Goal: Find specific page/section: Find specific page/section

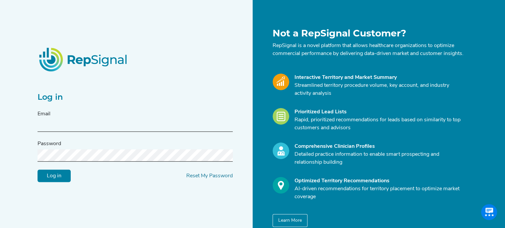
click at [184, 131] on input "text" at bounding box center [135, 126] width 195 height 12
type input "[PERSON_NAME][EMAIL_ADDRESS][PERSON_NAME][DOMAIN_NAME]"
click at [198, 191] on div "Log in Email [PERSON_NAME][EMAIL_ADDRESS][PERSON_NAME][DOMAIN_NAME] Password Lo…" at bounding box center [143, 127] width 219 height 199
click at [61, 183] on input "Log in" at bounding box center [54, 176] width 33 height 13
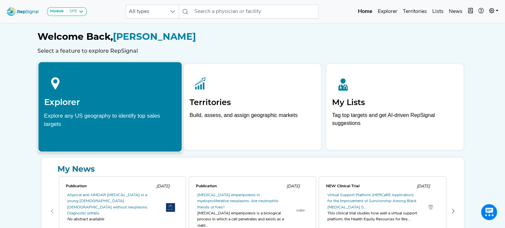
click at [136, 104] on h2 "Explorer" at bounding box center [110, 102] width 132 height 10
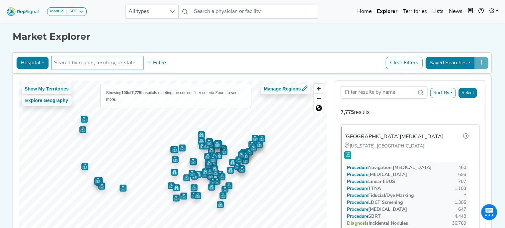
click at [123, 66] on input "text" at bounding box center [97, 63] width 86 height 8
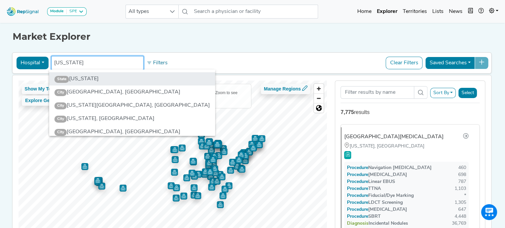
type input "[US_STATE]"
click at [112, 78] on li "State [US_STATE]" at bounding box center [132, 78] width 166 height 13
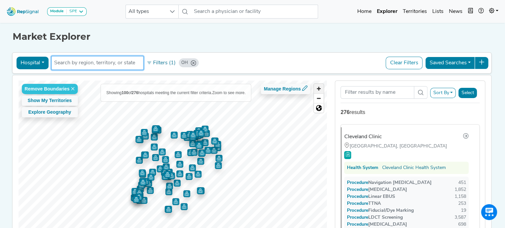
click at [323, 91] on span "Zoom in" at bounding box center [319, 89] width 10 height 10
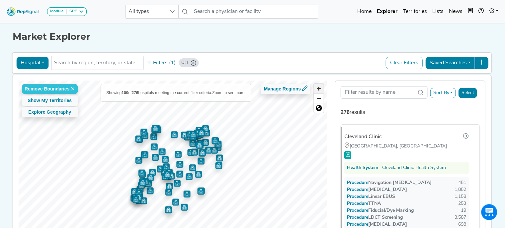
click at [323, 91] on span "Zoom in" at bounding box center [319, 89] width 10 height 10
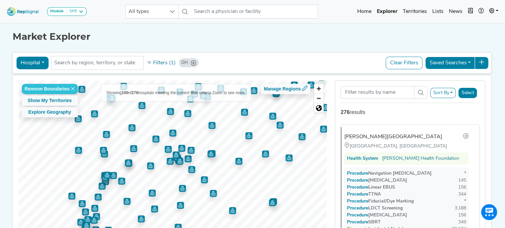
click at [180, 150] on img "Map marker" at bounding box center [181, 148] width 7 height 7
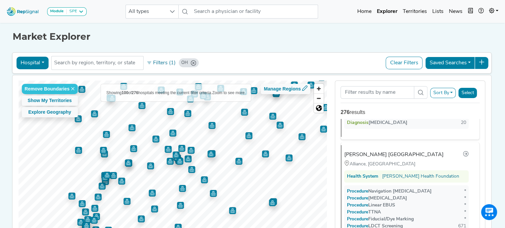
scroll to position [5956, 0]
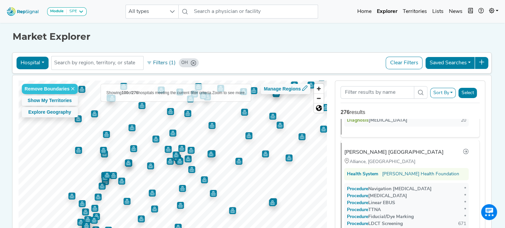
click at [179, 163] on img "Map marker" at bounding box center [179, 161] width 7 height 7
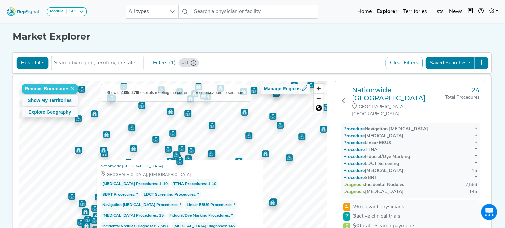
click at [165, 148] on img "Map marker" at bounding box center [168, 149] width 7 height 7
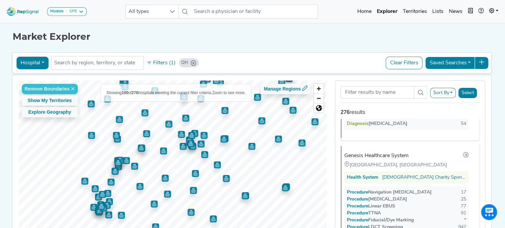
click at [186, 138] on img "Map marker" at bounding box center [189, 140] width 7 height 7
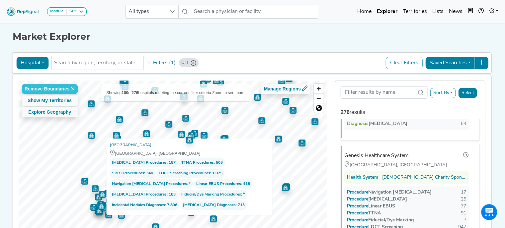
scroll to position [4146, 0]
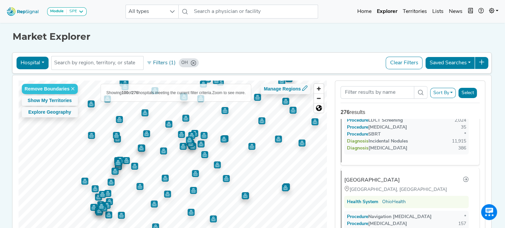
click at [283, 188] on img "Map marker" at bounding box center [285, 188] width 7 height 7
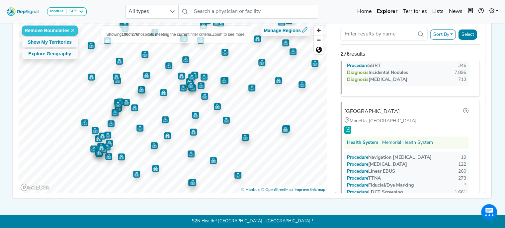
scroll to position [1296, 0]
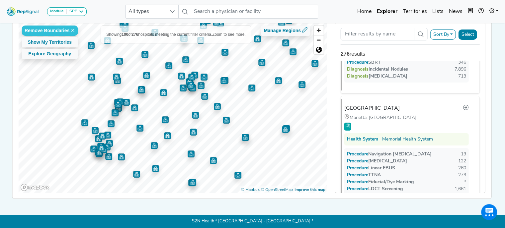
click at [117, 80] on img "Map marker" at bounding box center [117, 80] width 7 height 7
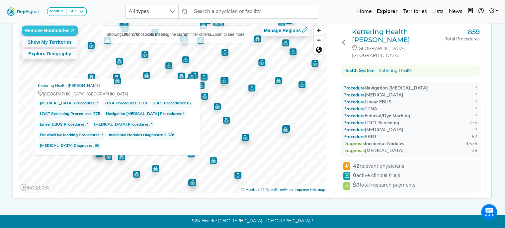
click at [115, 74] on img "Map marker" at bounding box center [117, 79] width 10 height 10
click at [113, 74] on img "Map marker" at bounding box center [116, 77] width 7 height 7
